Goal: Task Accomplishment & Management: Use online tool/utility

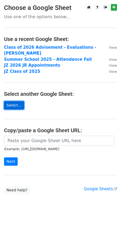
click at [7, 101] on link "Select..." at bounding box center [14, 105] width 20 height 8
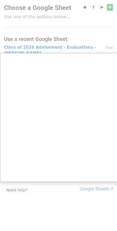
drag, startPoint x: 19, startPoint y: 210, endPoint x: 27, endPoint y: 210, distance: 7.7
click at [27, 210] on div at bounding box center [60, 117] width 121 height 235
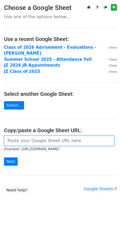
click at [13, 137] on input "url" at bounding box center [59, 140] width 110 height 10
paste input "[URL][DOMAIN_NAME]"
type input "https://docs.google.com/spreadsheets/d/1LunqbUYHTkIpom4KcPNcWsUJC3Co-YjOBKR0wWZ…"
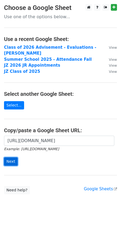
click at [9, 157] on input "Next" at bounding box center [11, 161] width 14 height 8
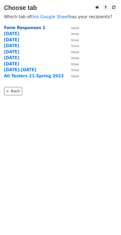
click at [16, 26] on strong "Form Responses 1" at bounding box center [24, 27] width 41 height 5
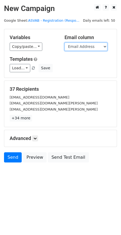
click at [77, 47] on select "Timestamp Present Email Address Last Name First Name What is your current grade…" at bounding box center [85, 46] width 43 height 8
drag, startPoint x: 76, startPoint y: 44, endPoint x: 77, endPoint y: 47, distance: 3.3
click at [77, 47] on select "Timestamp Present Email Address Last Name First Name What is your current grade…" at bounding box center [85, 46] width 43 height 8
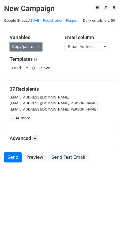
click at [38, 47] on link "Copy/paste..." at bounding box center [26, 46] width 33 height 8
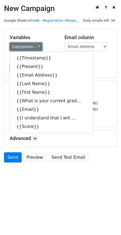
click at [38, 47] on link "Copy/paste..." at bounding box center [26, 46] width 33 height 8
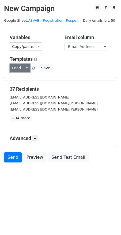
click at [15, 69] on link "Load..." at bounding box center [20, 68] width 21 height 8
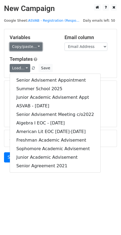
click at [17, 42] on link "Copy/paste..." at bounding box center [26, 46] width 33 height 8
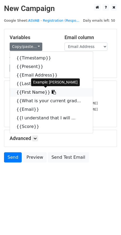
click at [22, 94] on link "{{First Name}}" at bounding box center [51, 92] width 83 height 9
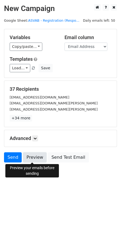
click at [32, 159] on link "Preview" at bounding box center [35, 157] width 24 height 10
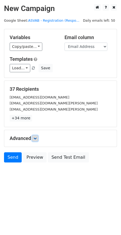
click at [36, 140] on link at bounding box center [35, 138] width 6 height 6
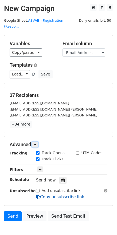
scroll to position [25, 0]
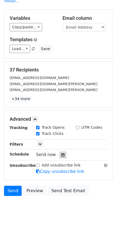
click at [61, 153] on icon at bounding box center [62, 155] width 3 height 4
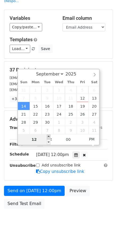
type input "2025-09-14 13:00"
type input "01"
click at [47, 135] on span at bounding box center [49, 136] width 4 height 5
type input "2025-09-14 14:00"
type input "02"
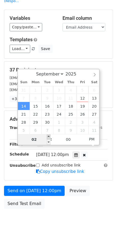
click at [47, 135] on span at bounding box center [49, 136] width 4 height 5
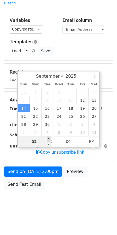
scroll to position [17, 0]
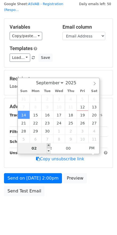
type input "2025-10-07 14:00"
select select "9"
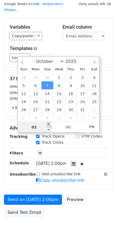
type input "2025-10-07 15:00"
type input "03"
click at [48, 124] on span at bounding box center [49, 124] width 4 height 5
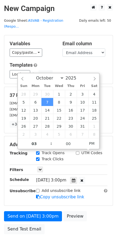
select select "8"
click at [22, 77] on div "September October November December 2025" at bounding box center [58, 77] width 81 height 9
click at [24, 77] on div "September October November December 2025" at bounding box center [58, 77] width 81 height 9
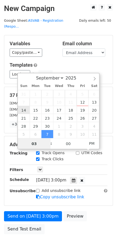
type input "2025-09-14 15:00"
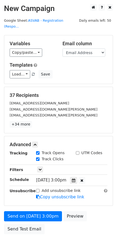
click at [53, 92] on h5 "37 Recipients" at bounding box center [59, 95] width 98 height 6
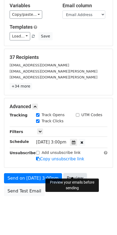
click at [71, 173] on link "Preview" at bounding box center [75, 178] width 24 height 10
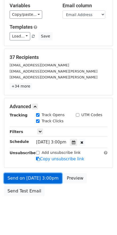
click at [50, 173] on link "Send on Sep 14 at 3:00pm" at bounding box center [33, 178] width 58 height 10
